Goal: Check status: Check status

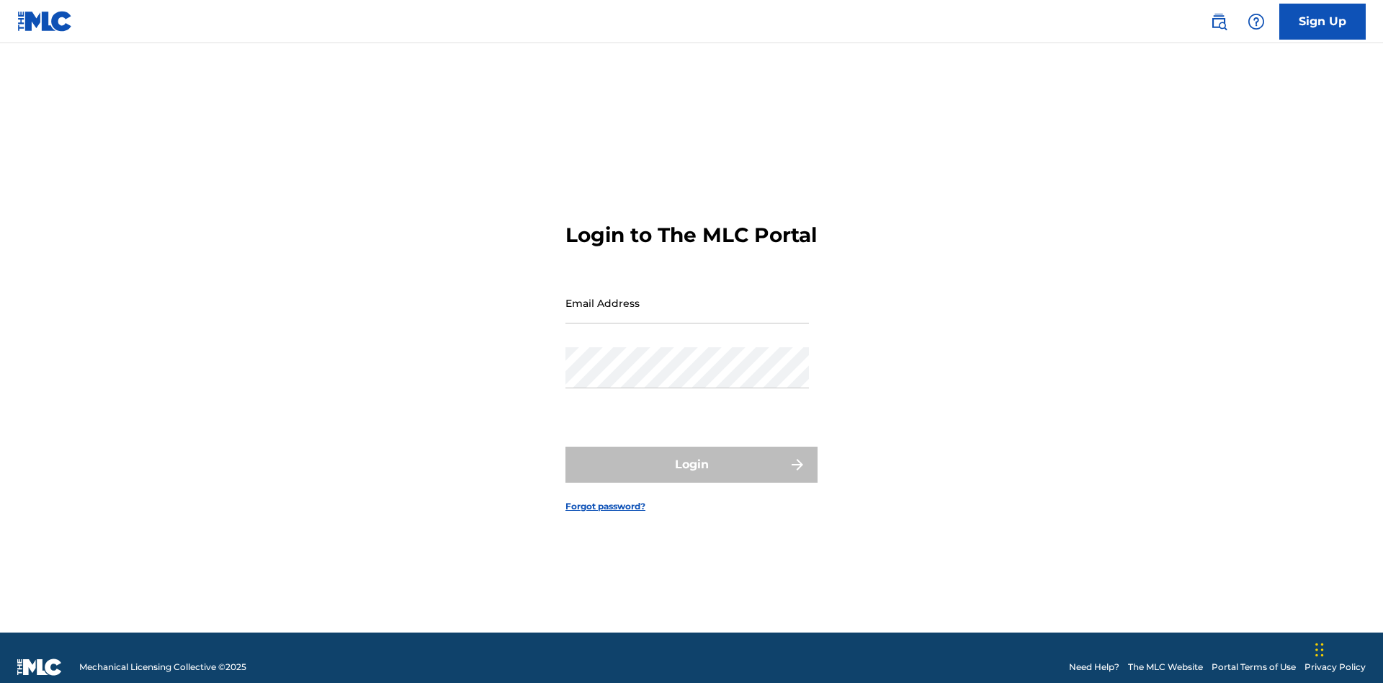
scroll to position [19, 0]
click at [687, 296] on input "Email Address" at bounding box center [688, 302] width 244 height 41
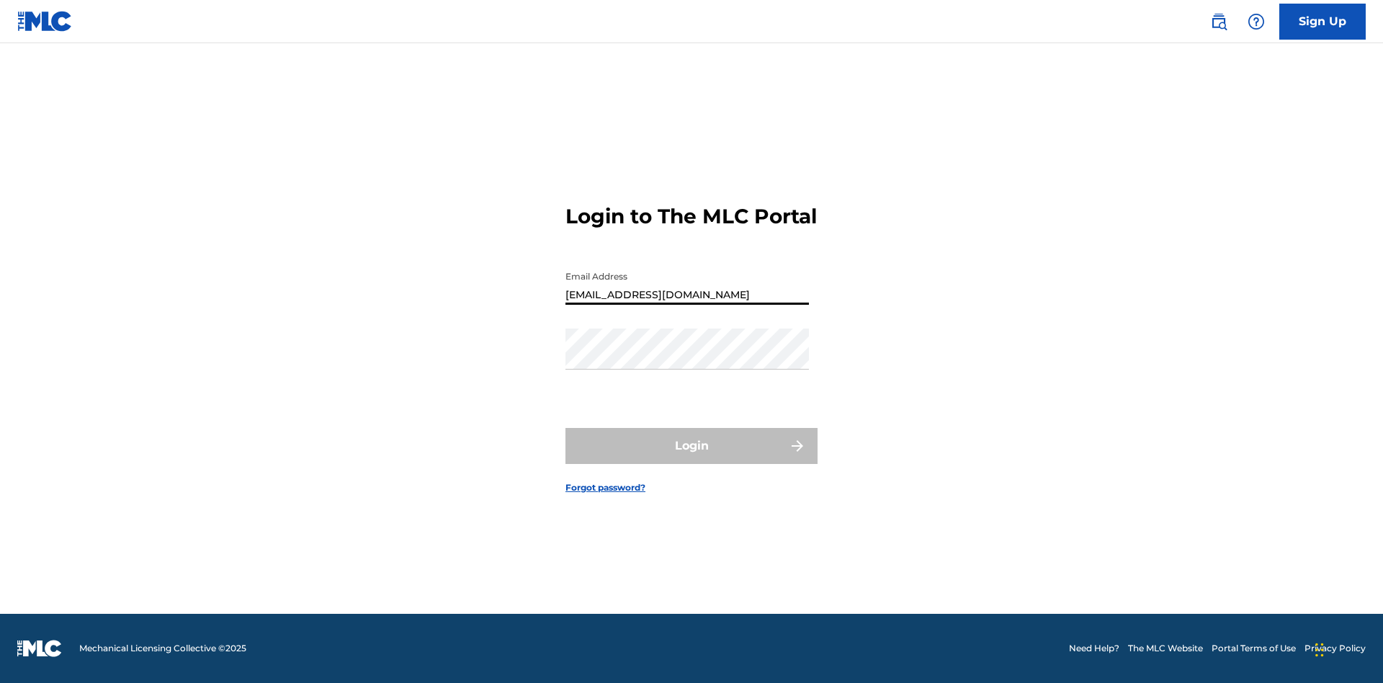
type input "Duke.McTesterson@gmail.com"
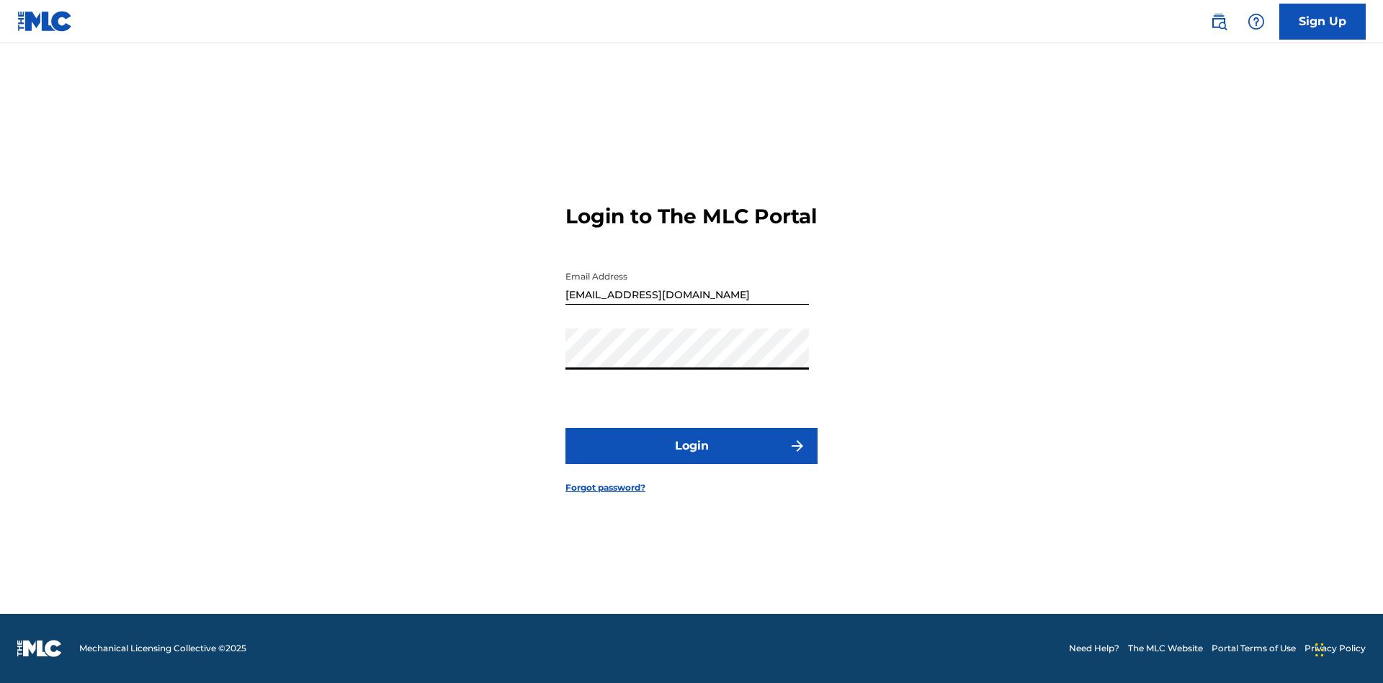
click at [692, 458] on button "Login" at bounding box center [692, 446] width 252 height 36
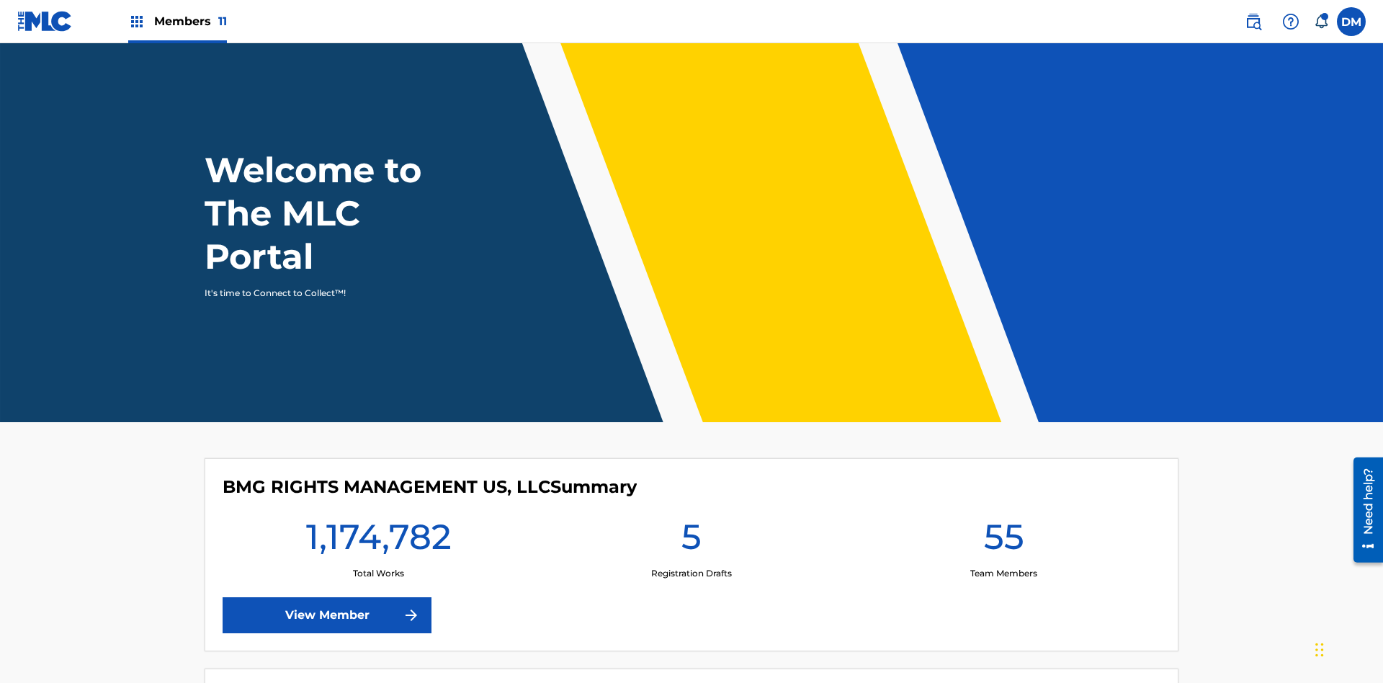
scroll to position [62, 0]
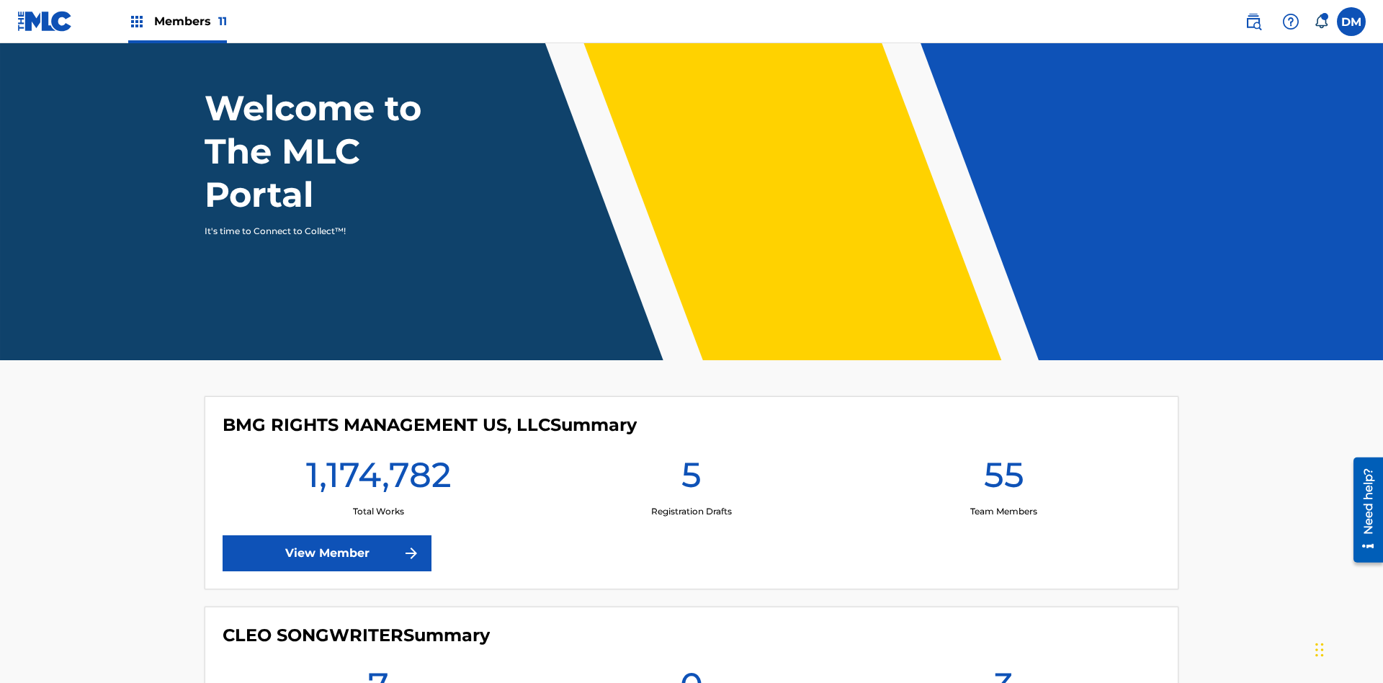
click at [177, 21] on span "Members 11" at bounding box center [190, 21] width 73 height 17
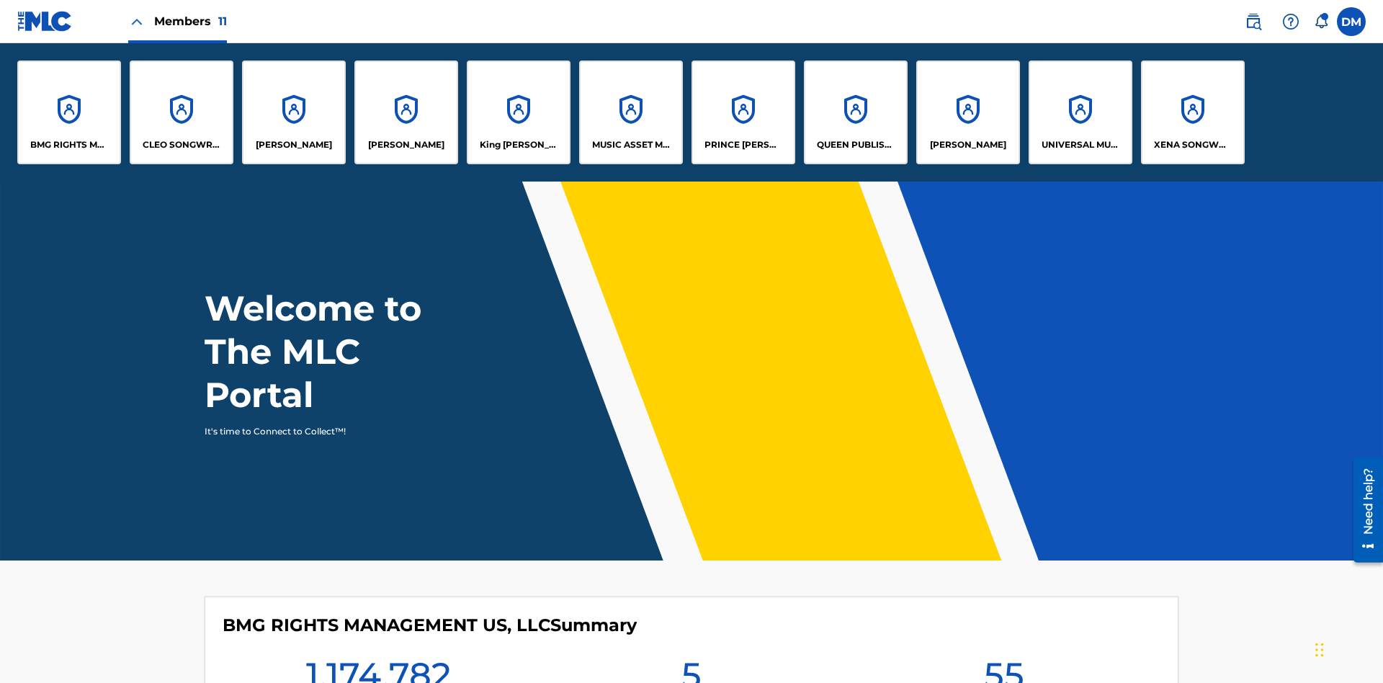
scroll to position [52, 0]
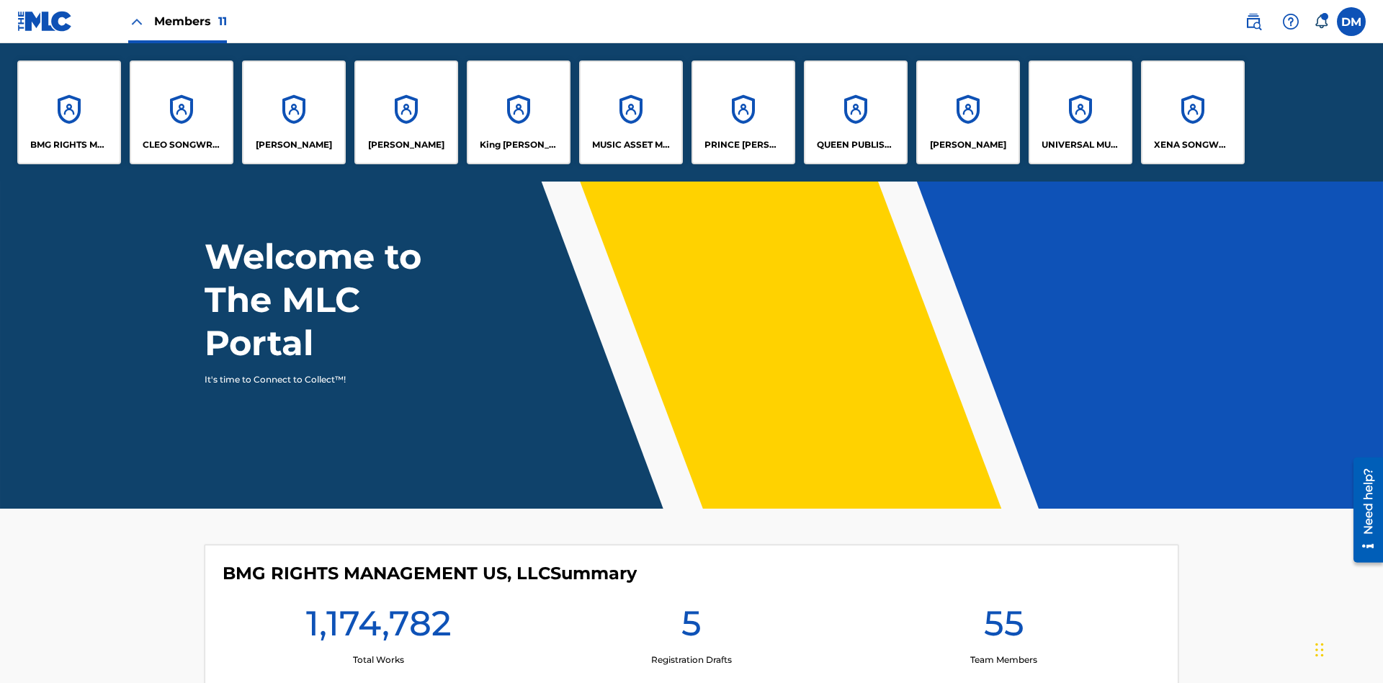
click at [1080, 145] on p "UNIVERSAL MUSIC PUB GROUP" at bounding box center [1081, 144] width 79 height 13
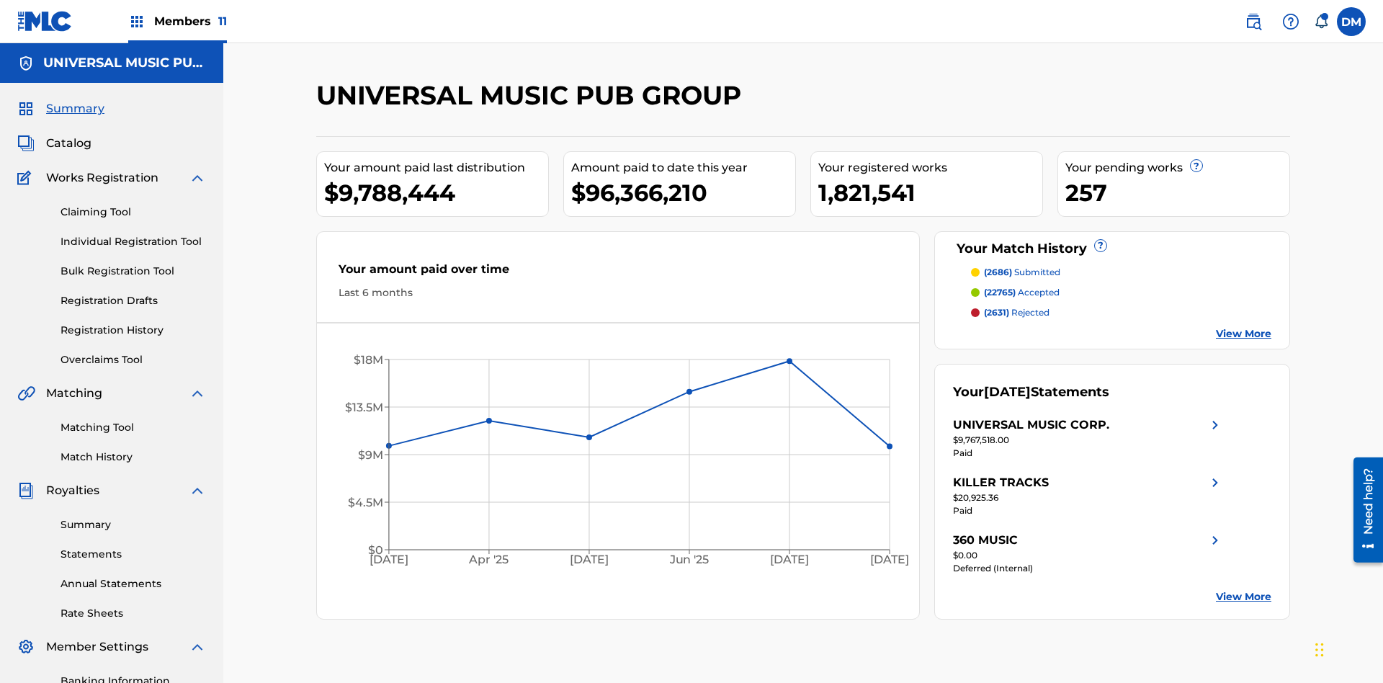
scroll to position [210, 0]
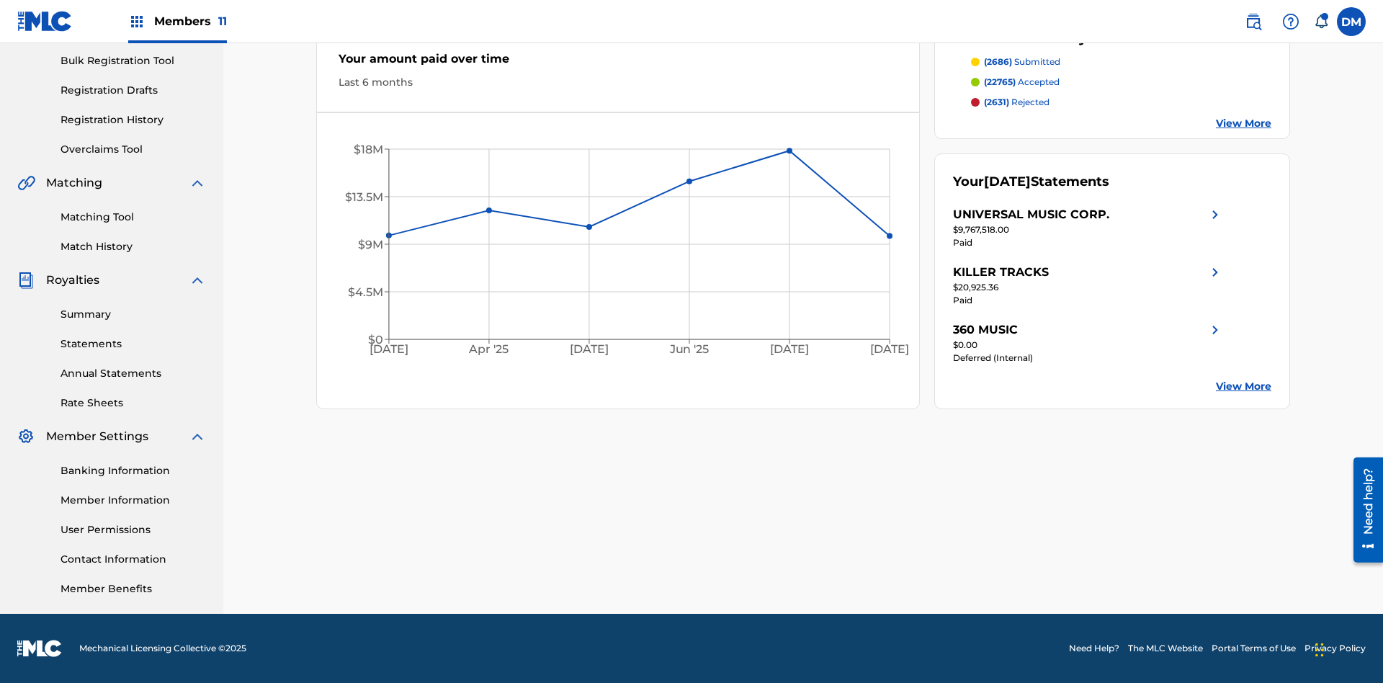
click at [133, 120] on link "Registration History" at bounding box center [134, 119] width 146 height 15
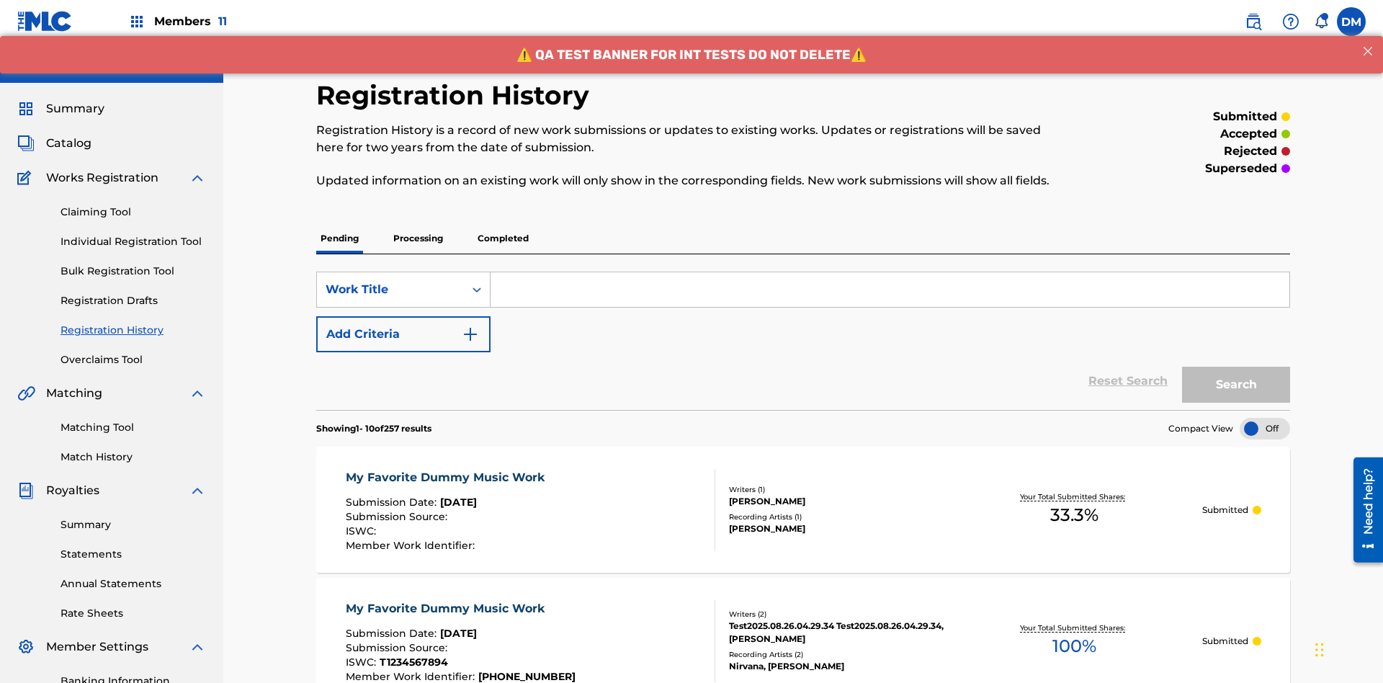
scroll to position [331, 0]
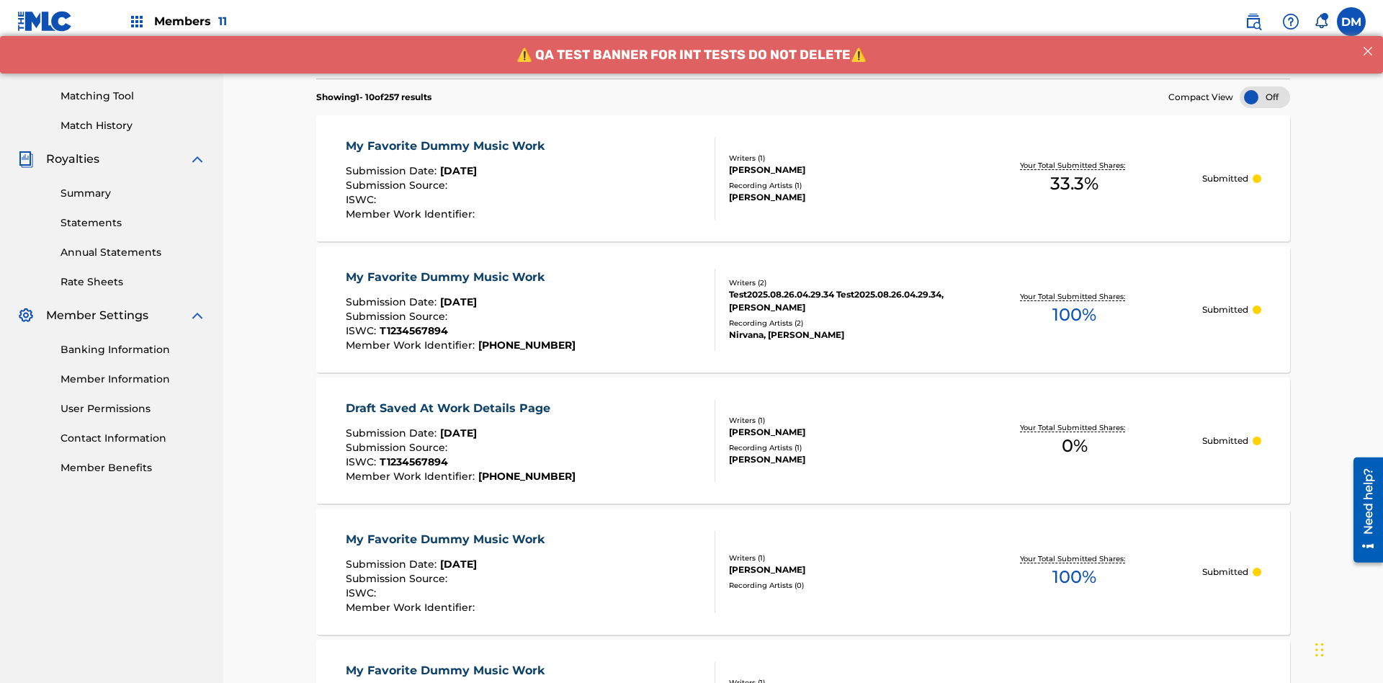
click at [1265, 97] on div at bounding box center [1265, 97] width 50 height 22
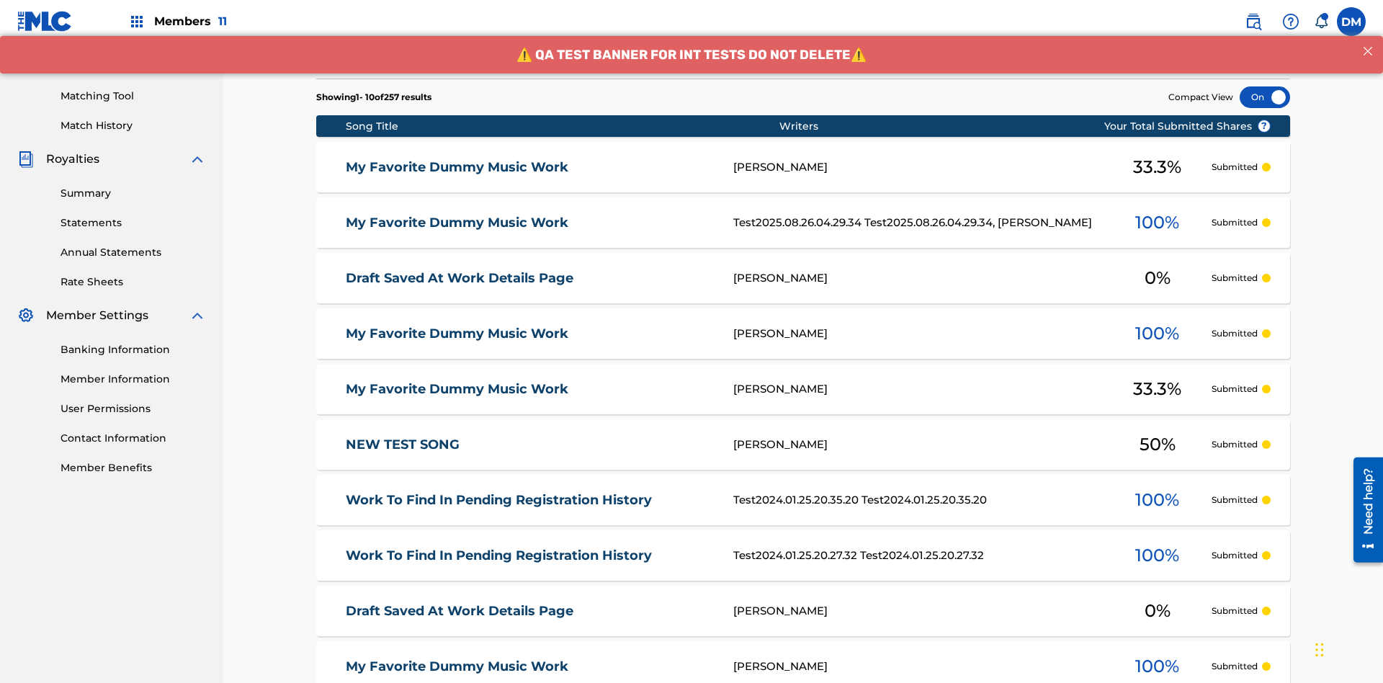
click at [1265, 97] on div at bounding box center [1265, 97] width 50 height 22
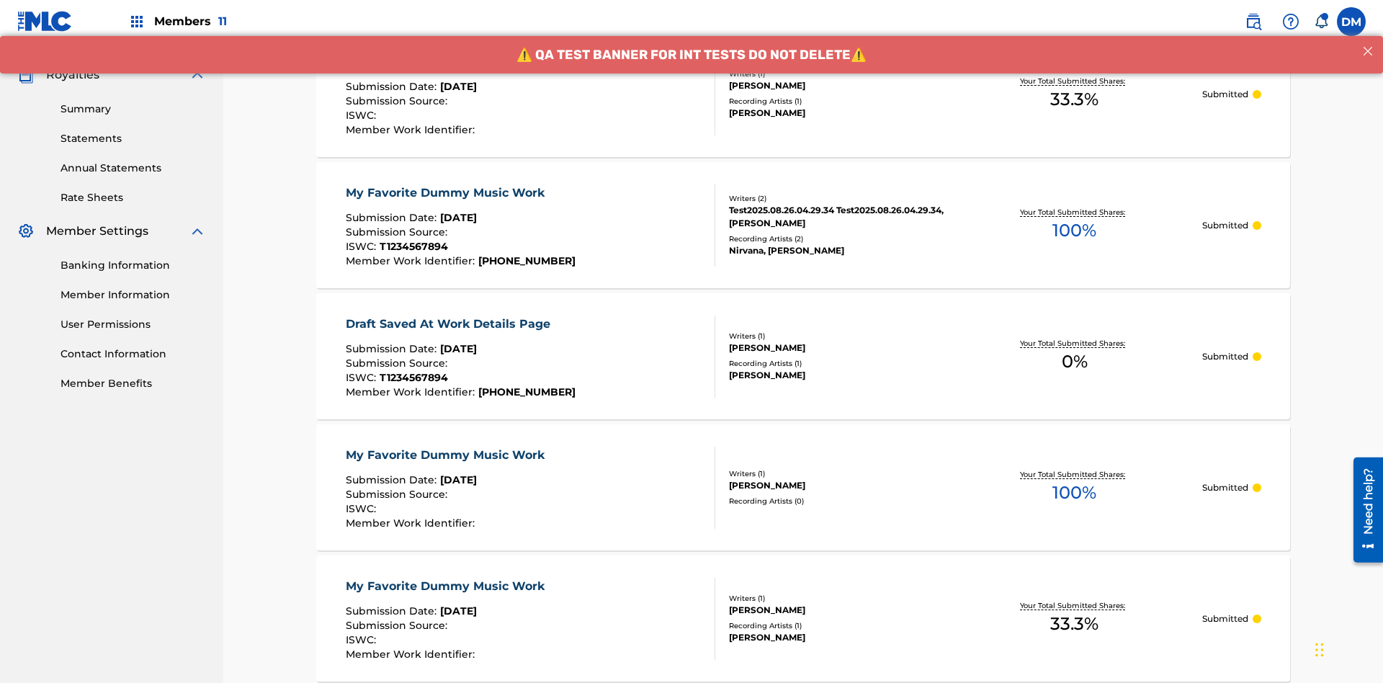
scroll to position [419, 0]
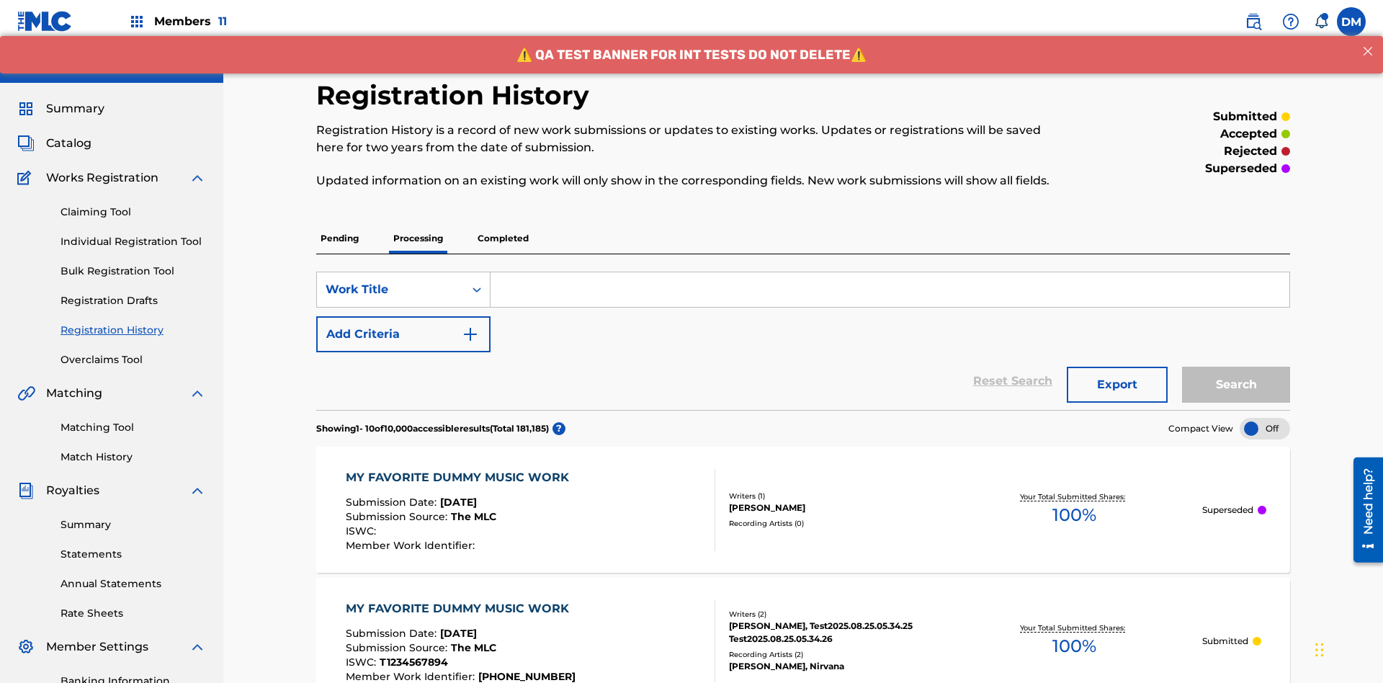
scroll to position [331, 0]
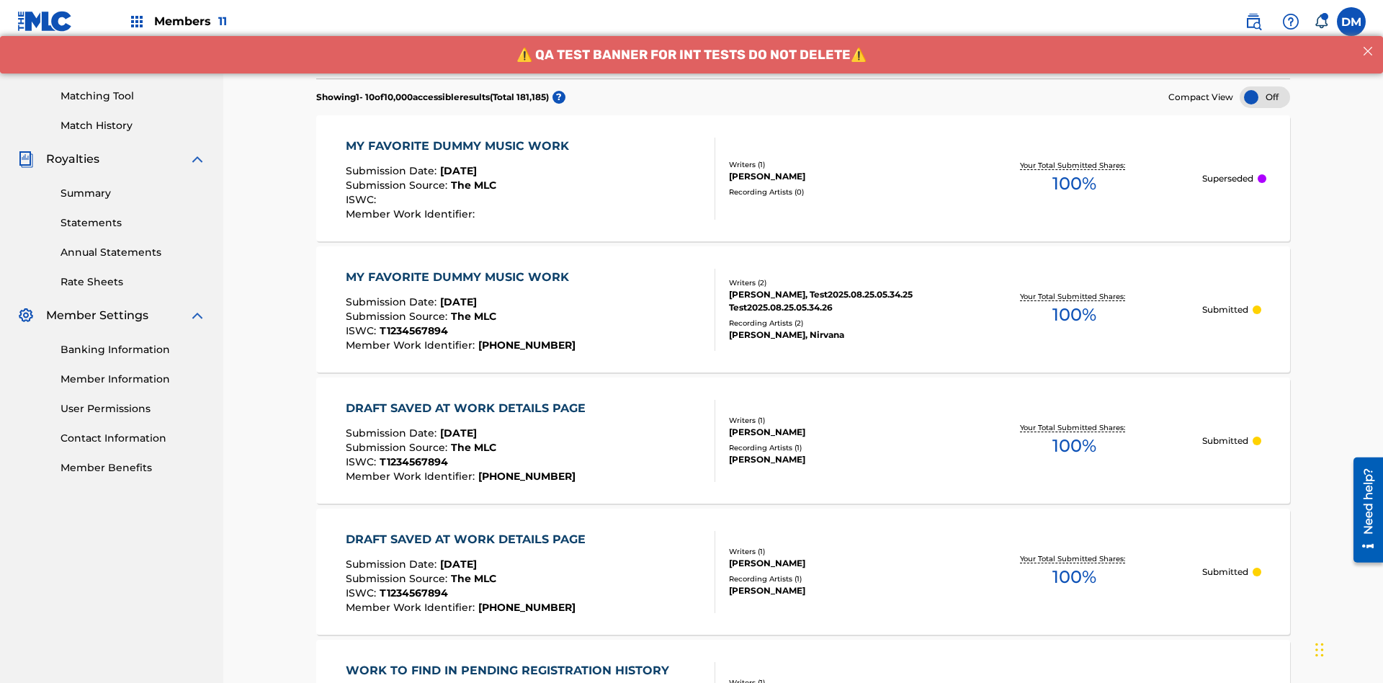
click at [1265, 97] on div at bounding box center [1265, 97] width 50 height 22
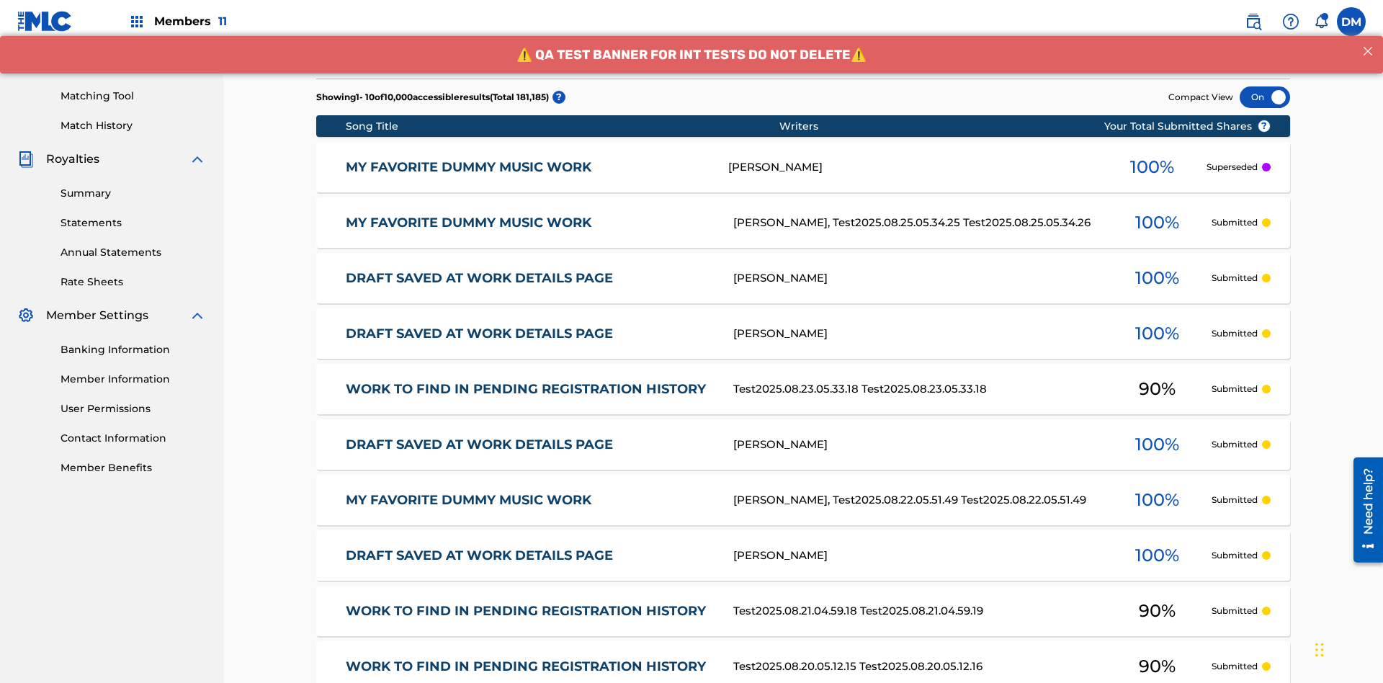
click at [1265, 97] on div at bounding box center [1265, 97] width 50 height 22
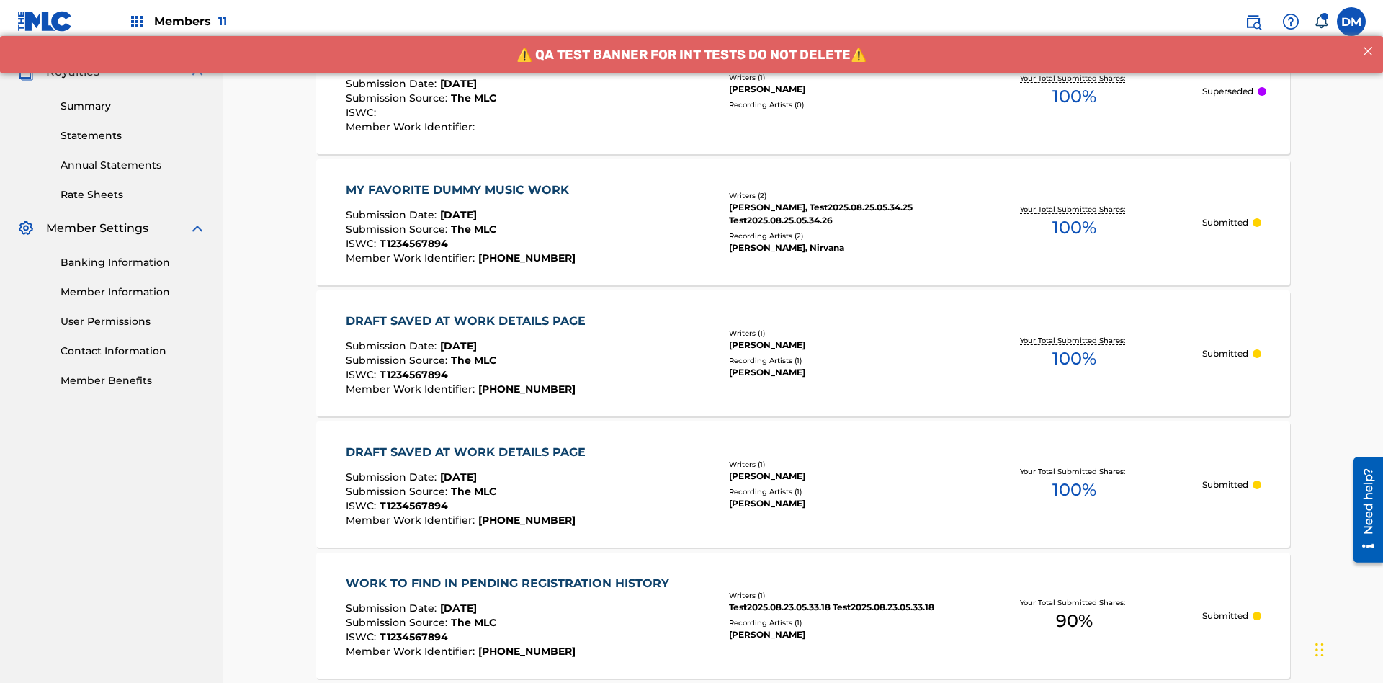
scroll to position [137, 0]
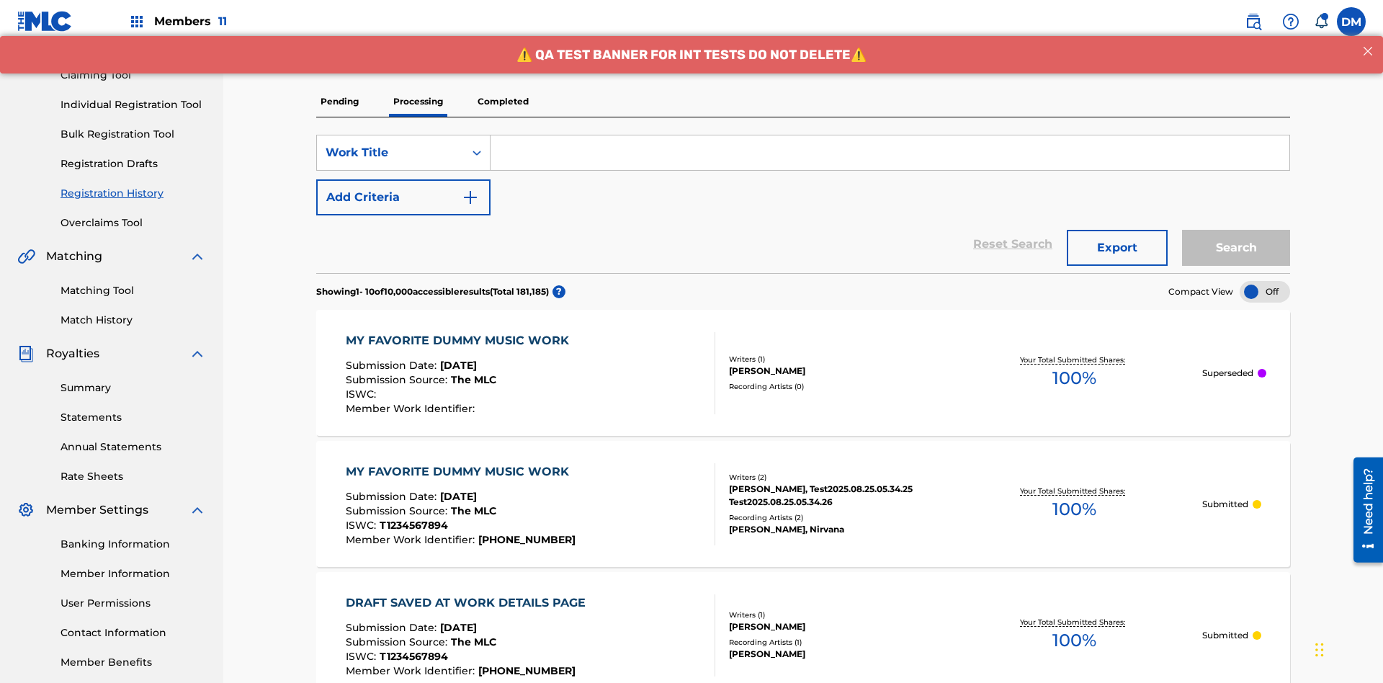
click at [503, 102] on p "Completed" at bounding box center [503, 101] width 60 height 30
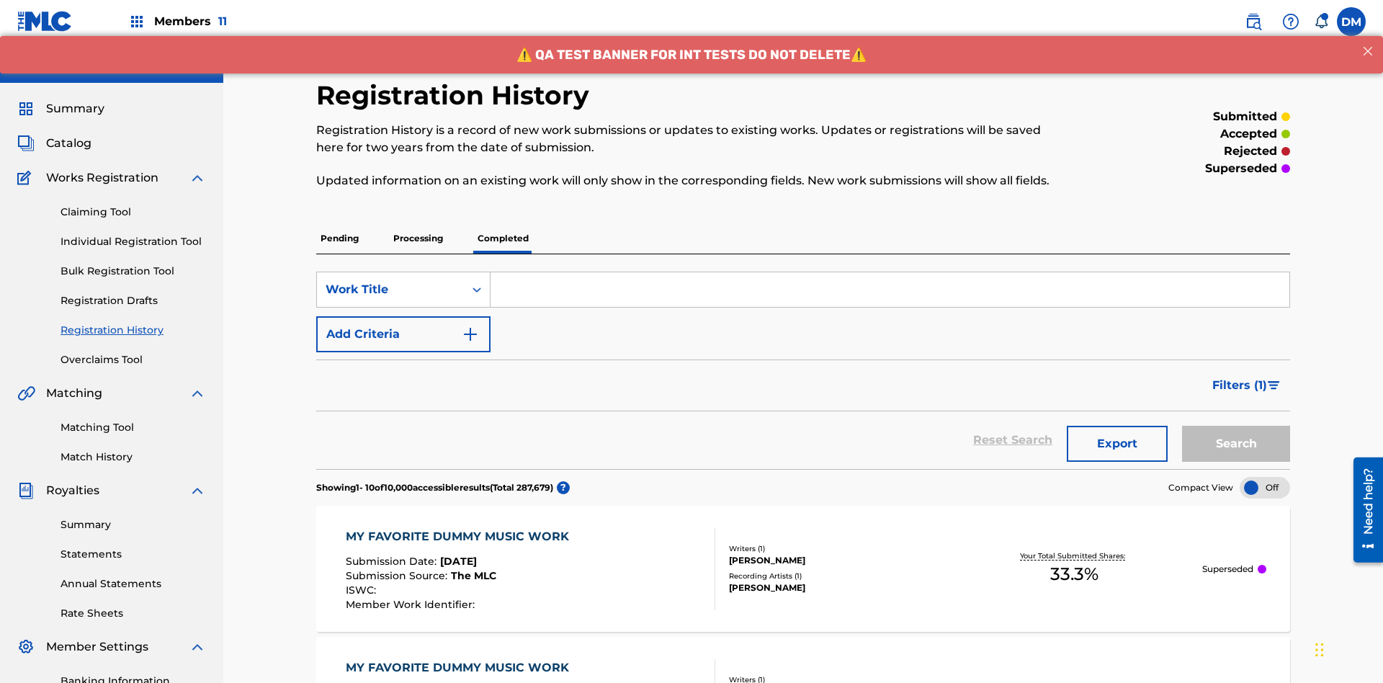
scroll to position [390, 0]
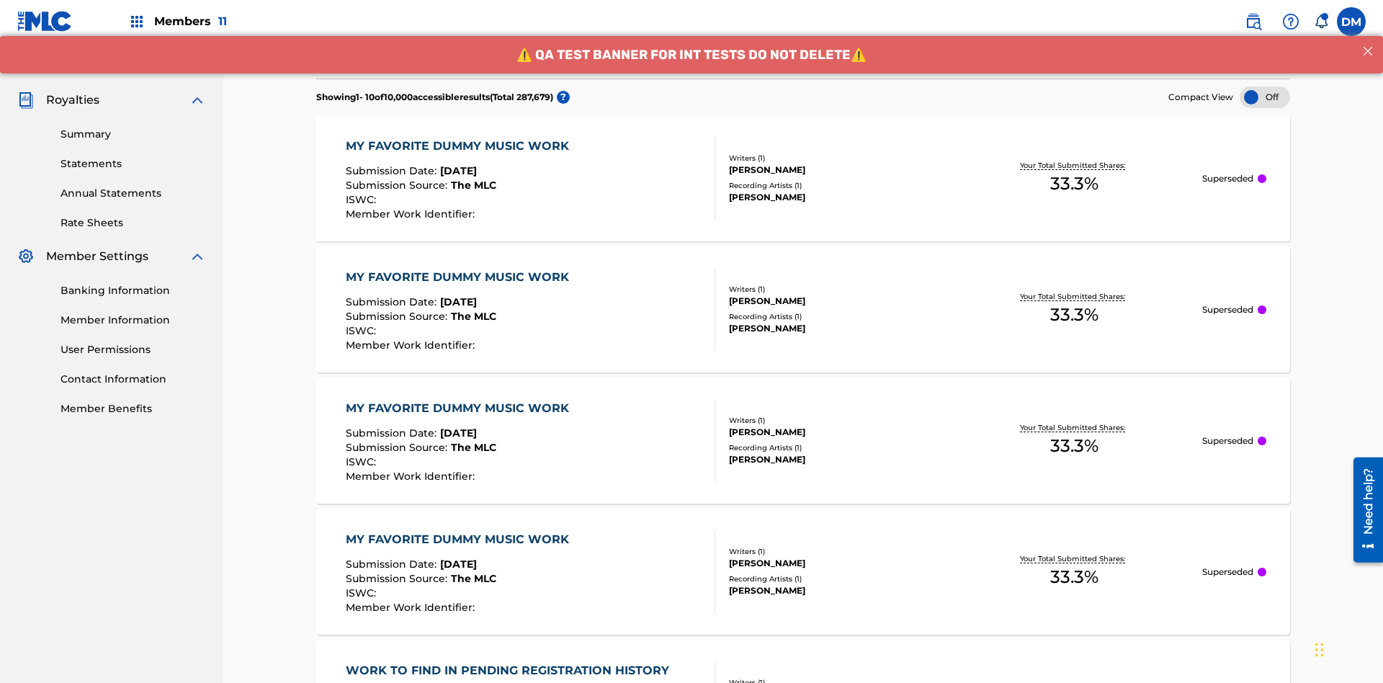
click at [1265, 97] on div at bounding box center [1265, 97] width 50 height 22
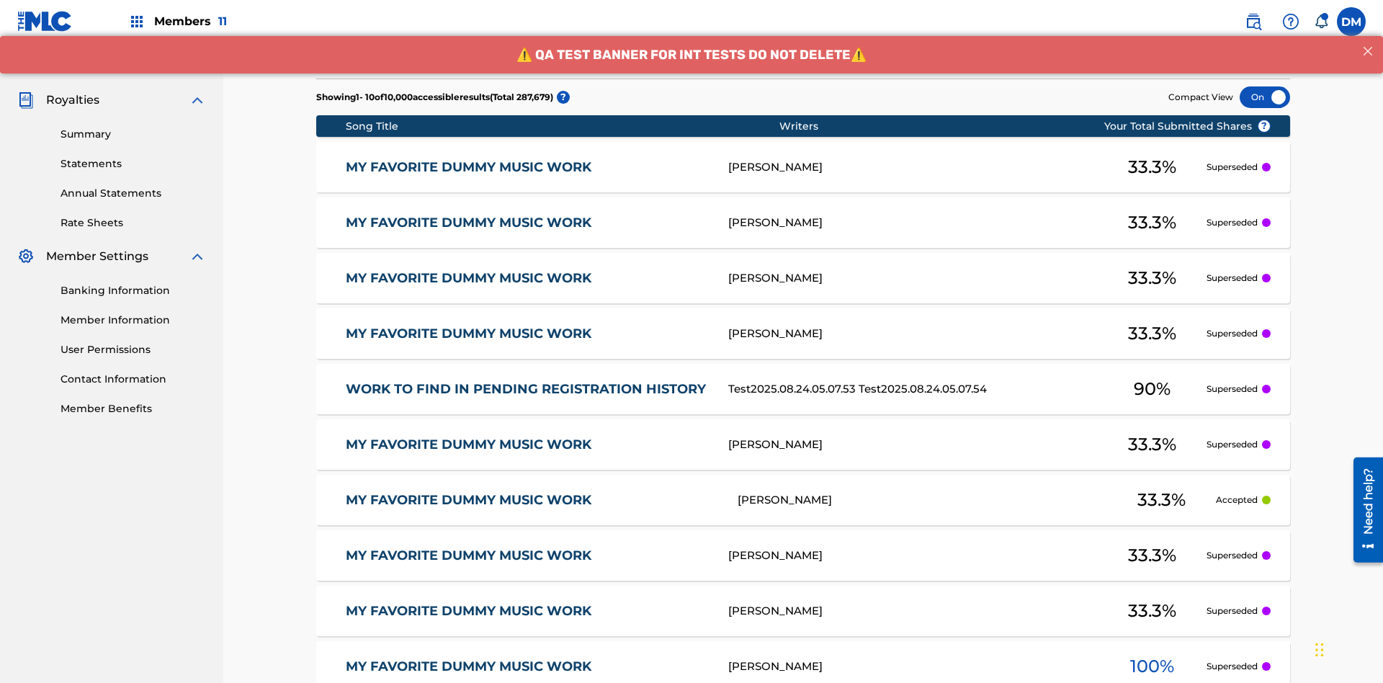
click at [1265, 97] on div at bounding box center [1265, 97] width 50 height 22
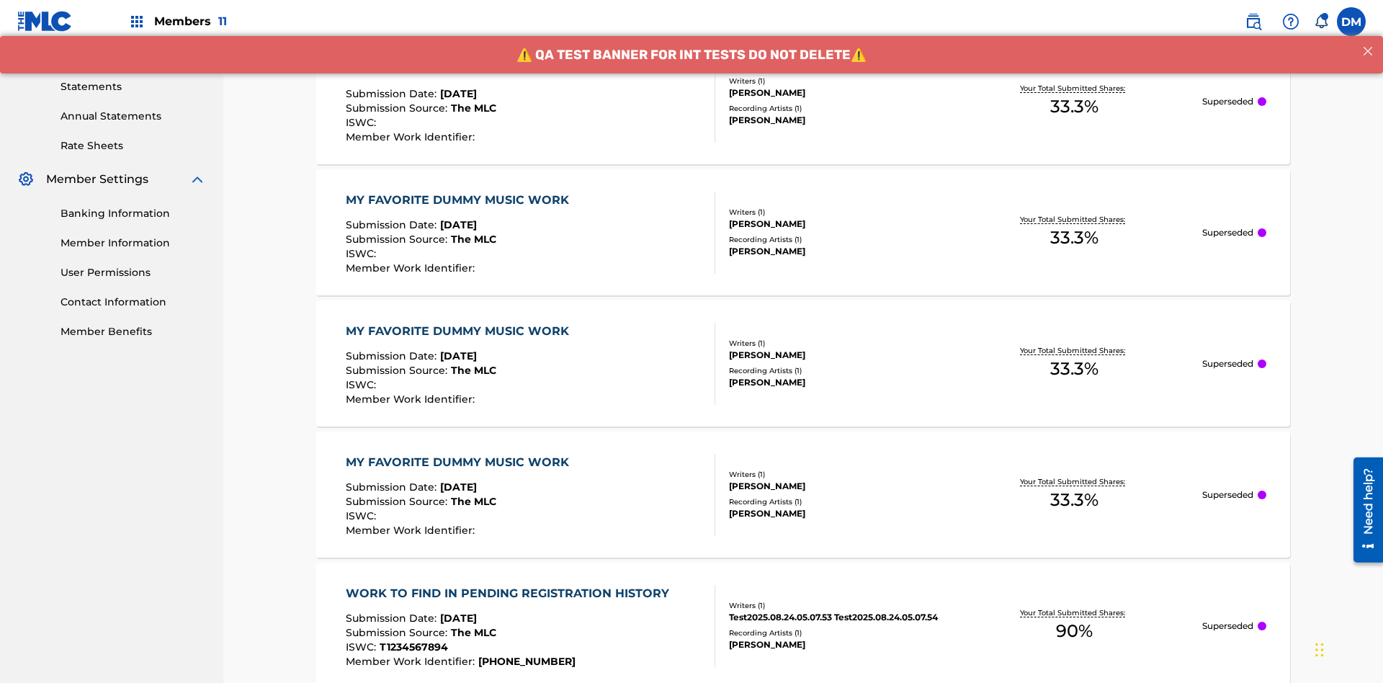
scroll to position [475, 0]
